Goal: Answer question/provide support: Answer question/provide support

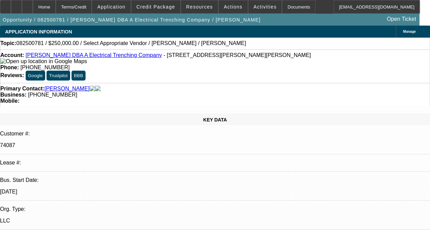
select select "0"
select select "2"
select select "0.1"
select select "4"
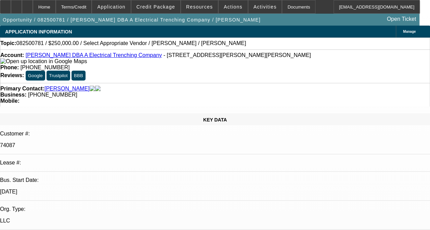
radio input "true"
type textarea "THIS IS A SOLD LEASE. I DONT HAVE HISTORY WITH THIS ACCOUNT"
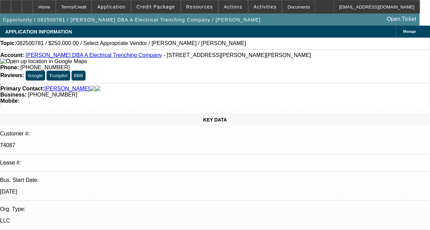
radio input "true"
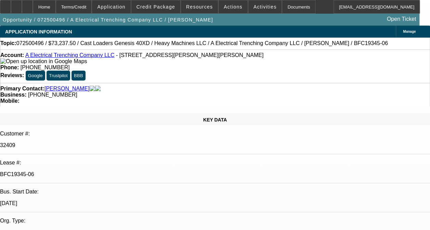
select select "0"
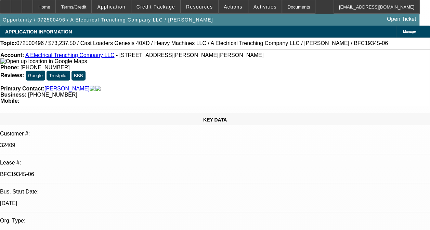
select select "0"
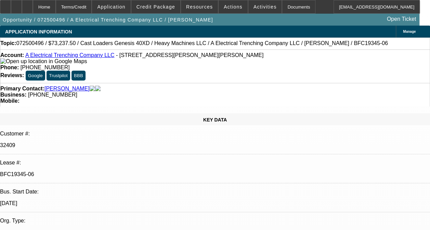
select select "0"
select select "1"
select select "3"
select select "6"
select select "1"
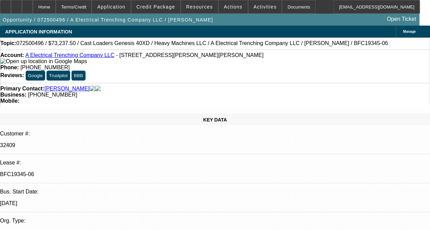
select select "3"
select select "6"
select select "1"
select select "3"
select select "6"
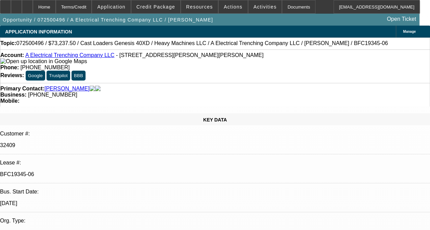
select select "1"
select select "2"
select select "6"
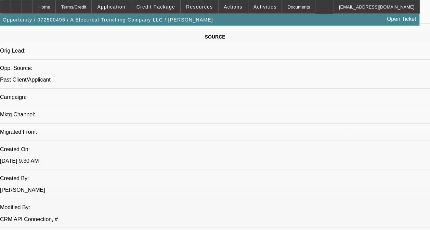
scroll to position [513, 0]
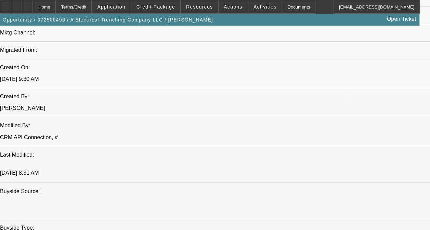
drag, startPoint x: 132, startPoint y: 111, endPoint x: 180, endPoint y: 142, distance: 57.8
drag, startPoint x: 180, startPoint y: 142, endPoint x: 178, endPoint y: 121, distance: 21.0
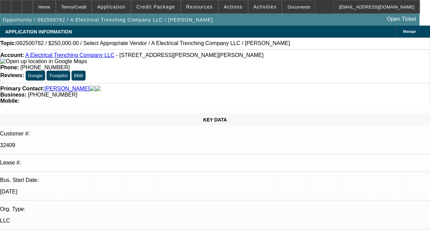
select select "0"
select select "2"
select select "0.1"
select select "1"
select select "2"
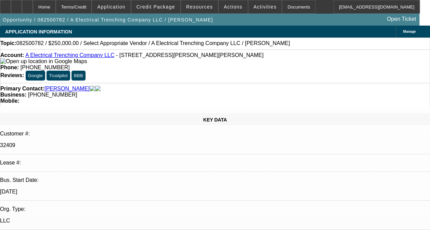
select select "4"
paste textarea "-01 THRU -05 CONTRACTS ARE ALL ON ONGOING ACH. -01 THRU -04 ARE DISC-SVC DEALS.…"
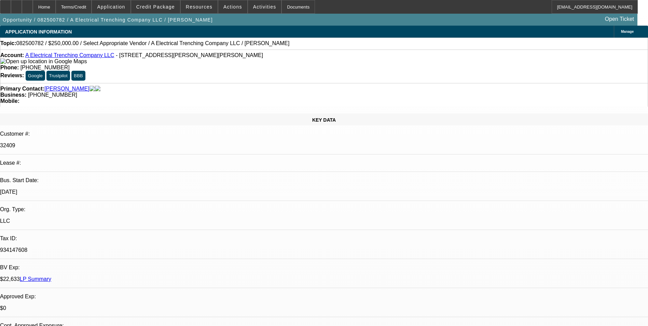
scroll to position [14, 0]
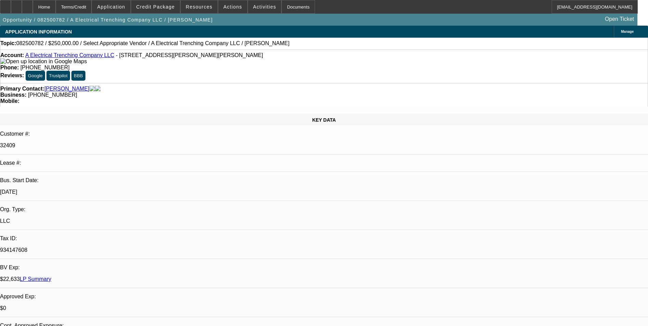
scroll to position [39, 0]
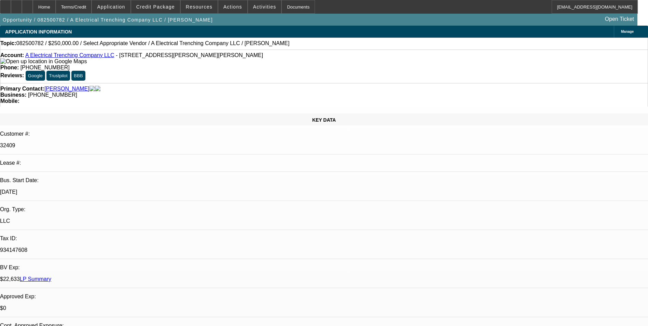
type textarea "-01 THRU -06 CONTRACTS ARE ALL ON ONGOING ACH. -01 THRU -04 ARE DISC-SVC DEALS.…"
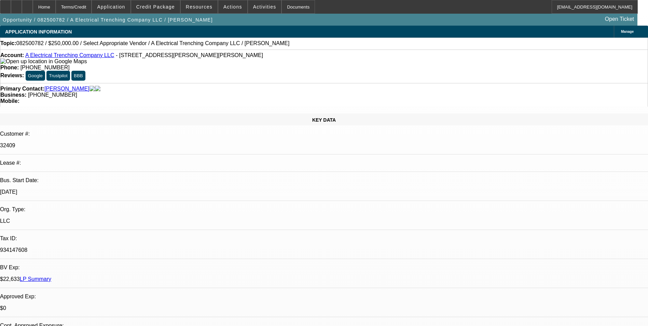
radio input "true"
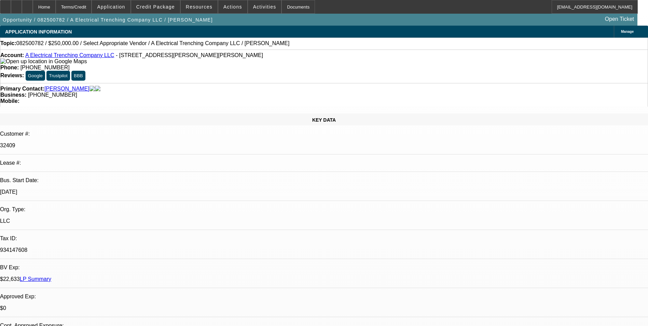
scroll to position [0, 0]
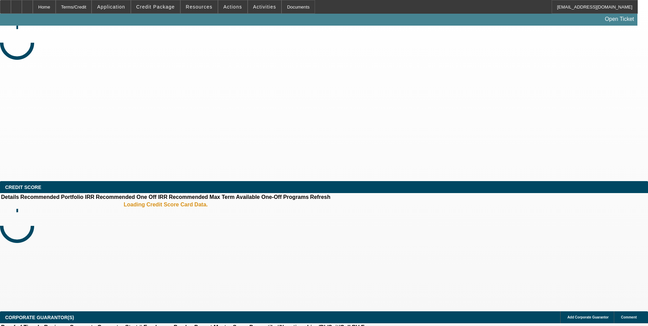
select select "0"
select select "2"
select select "0.1"
select select "4"
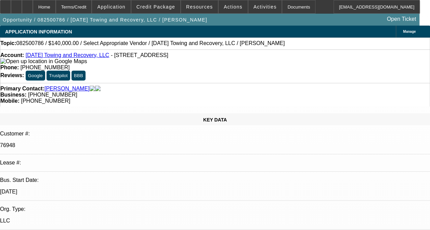
drag, startPoint x: 394, startPoint y: 98, endPoint x: 391, endPoint y: 108, distance: 9.9
radio input "true"
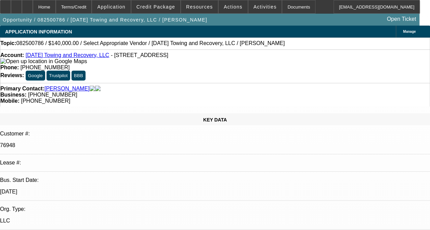
type textarea "-04 CONTRACT IS ON ONGOING ACH. GOOD PPAYMENT HISTORY WITHOUT COLLECTION ISSUES…"
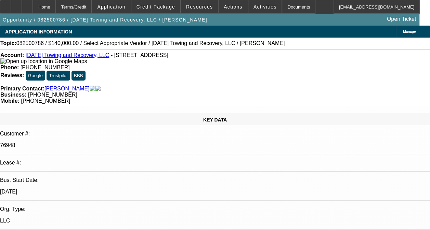
radio input "true"
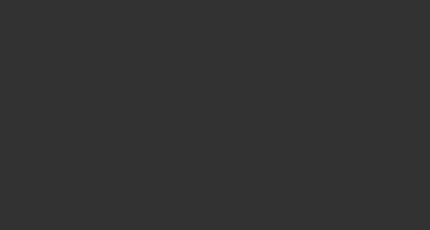
scroll to position [0, 0]
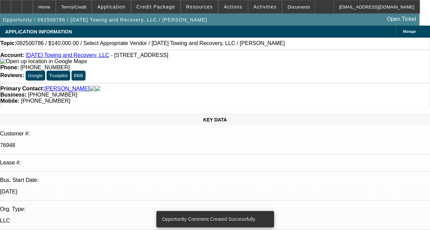
radio input "true"
type textarea "i"
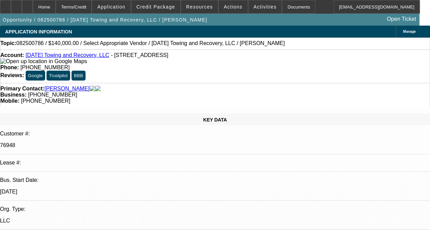
drag, startPoint x: 372, startPoint y: 120, endPoint x: 382, endPoint y: 120, distance: 9.6
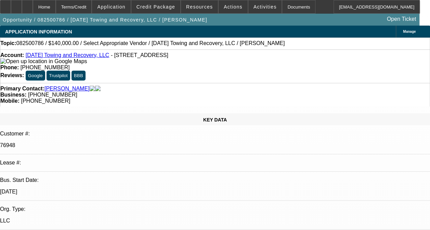
scroll to position [32, 0]
drag, startPoint x: 397, startPoint y: 118, endPoint x: 402, endPoint y: 120, distance: 5.4
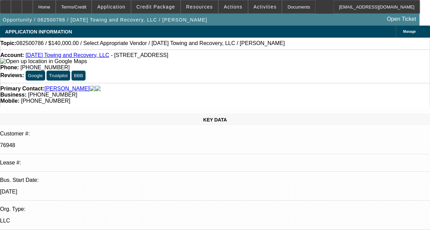
scroll to position [48, 0]
type textarea "-08 CONTRACT IS A SOLD LEASE. ON 6/2024 [PERSON_NAME] DIDNT GET NEW TRUCK TITLE…"
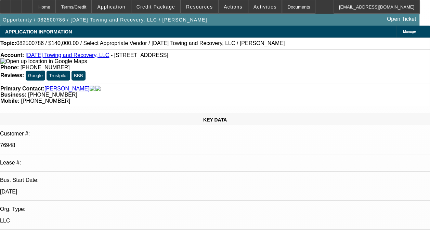
radio input "true"
type textarea "-08 CONTRACT IS A SOLD LEASE. ON 6/2024 [PERSON_NAME] DIDNT GET NEW TRUCK TITLE…"
